Goal: Use online tool/utility: Use online tool/utility

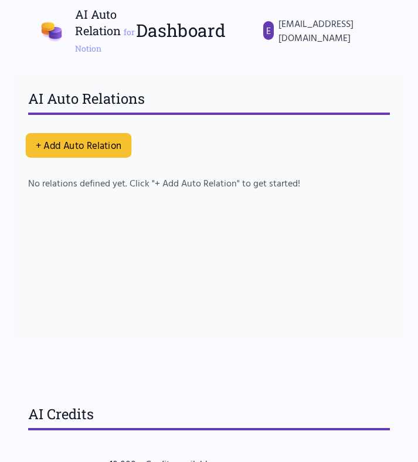
click at [60, 138] on button "+ Add Auto Relation" at bounding box center [79, 145] width 106 height 25
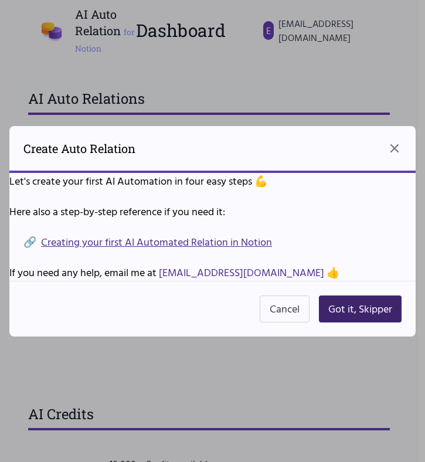
click at [359, 308] on button "Got it, Skipper" at bounding box center [360, 308] width 83 height 27
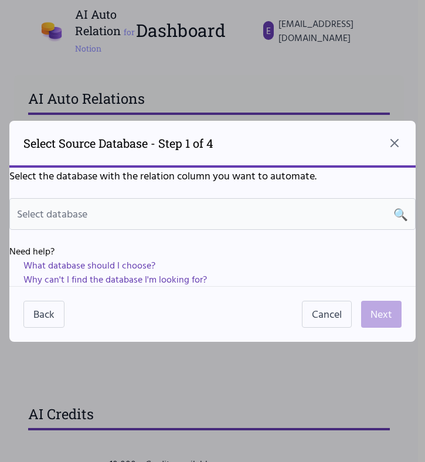
click at [241, 215] on div "Select database 🔍" at bounding box center [212, 214] width 391 height 16
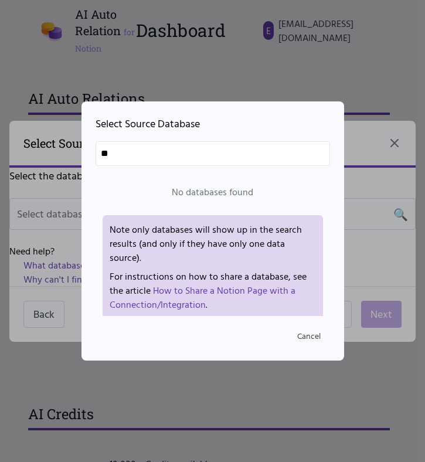
type input "*"
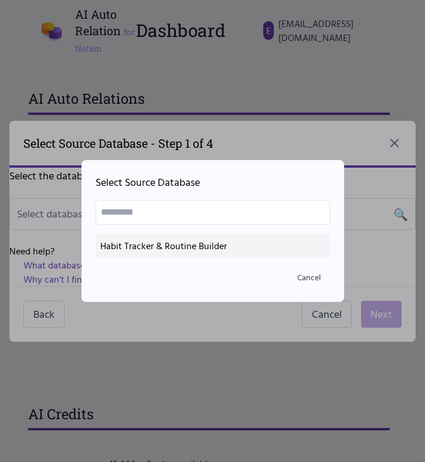
click at [178, 243] on div "Habit Tracker & Routine Builder" at bounding box center [212, 246] width 225 height 14
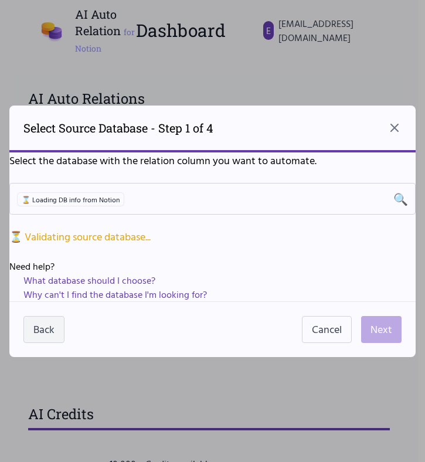
click at [47, 324] on button "Back" at bounding box center [43, 329] width 41 height 27
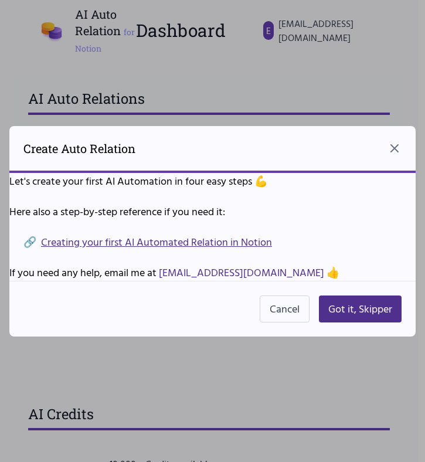
click at [47, 324] on div "Cancel Got it, Skipper" at bounding box center [212, 309] width 406 height 56
click at [287, 312] on button "Cancel" at bounding box center [285, 308] width 50 height 27
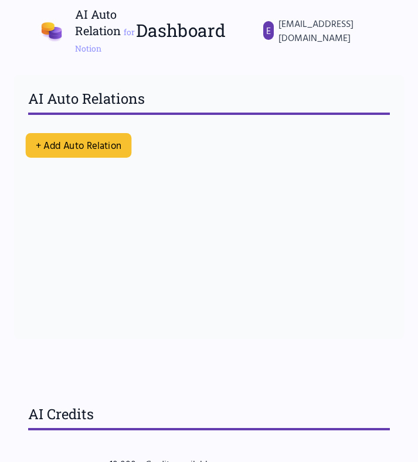
click at [81, 140] on button "+ Add Auto Relation" at bounding box center [79, 145] width 106 height 25
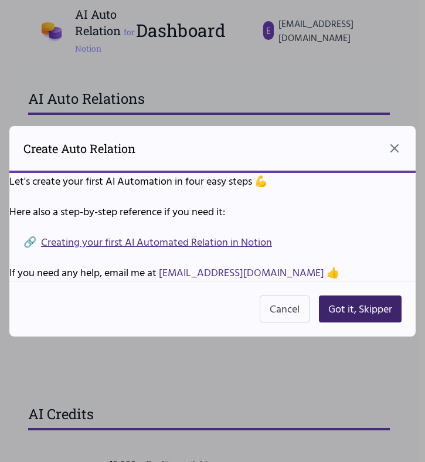
click at [352, 315] on button "Got it, Skipper" at bounding box center [360, 308] width 83 height 27
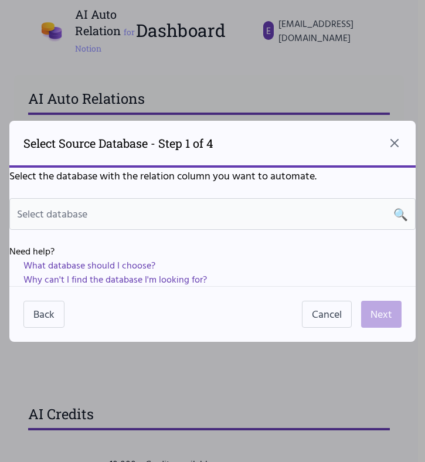
click at [203, 220] on div "Select database 🔍" at bounding box center [212, 214] width 391 height 16
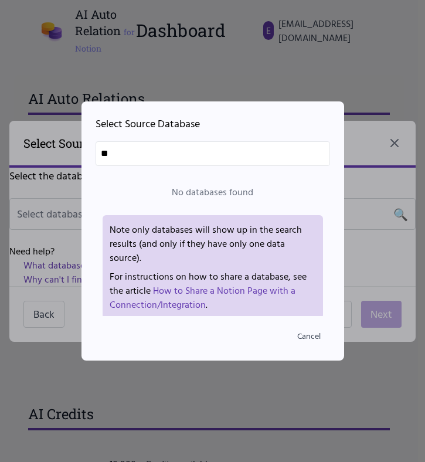
type input "*"
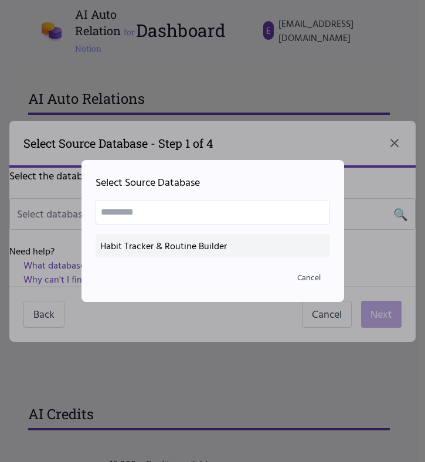
click at [192, 249] on div "Habit Tracker & Routine Builder" at bounding box center [212, 246] width 225 height 14
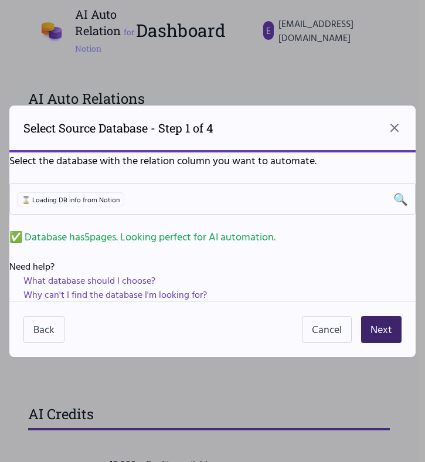
click at [374, 335] on button "Next" at bounding box center [381, 329] width 40 height 27
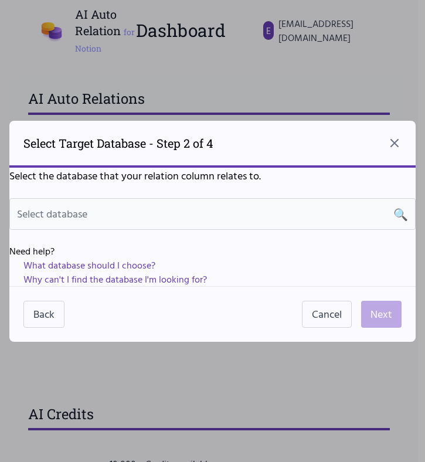
click at [250, 224] on div "Select database 🔍" at bounding box center [212, 214] width 406 height 32
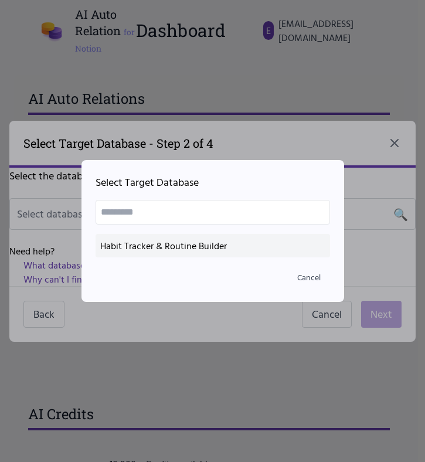
click at [194, 250] on div "Habit Tracker & Routine Builder" at bounding box center [212, 246] width 225 height 14
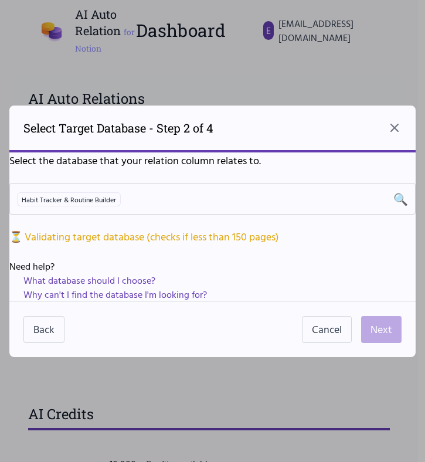
click at [292, 320] on div "Back Cancel Next" at bounding box center [212, 329] width 406 height 56
click at [308, 329] on button "Cancel" at bounding box center [327, 329] width 50 height 27
